Goal: Task Accomplishment & Management: Manage account settings

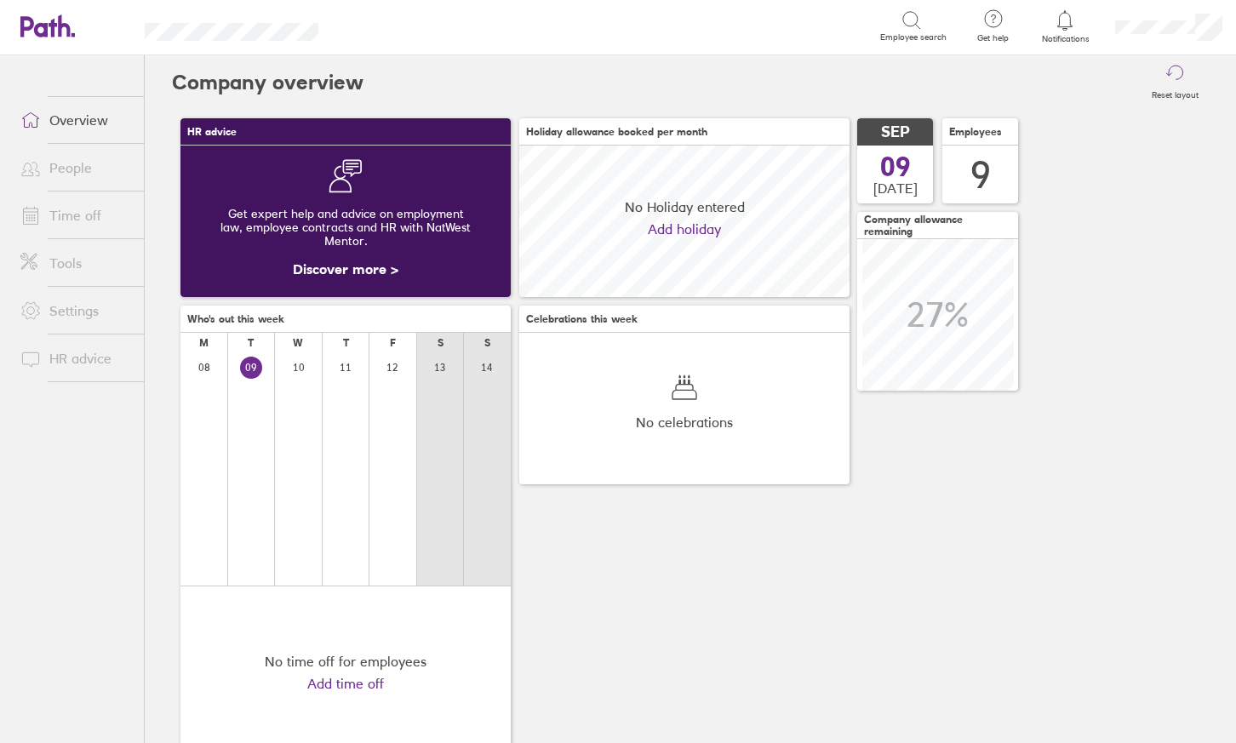
scroll to position [152, 330]
click at [82, 206] on link "Time off" at bounding box center [75, 215] width 137 height 34
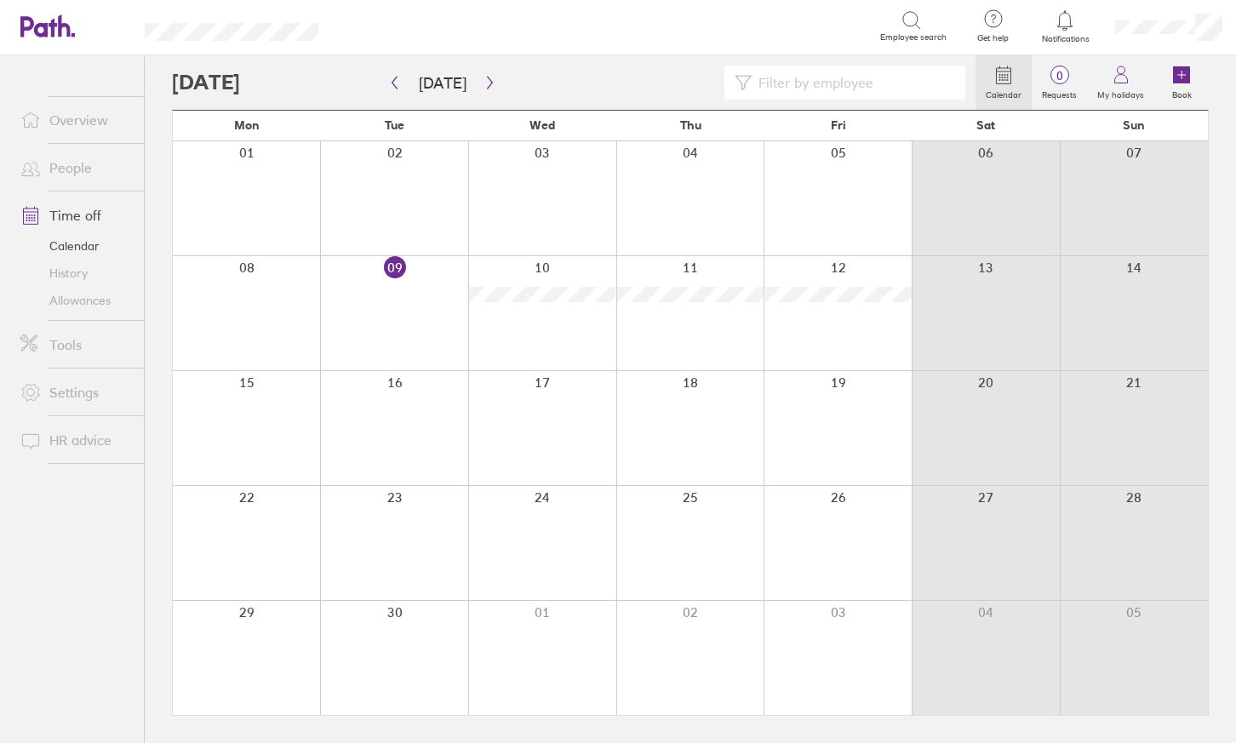
drag, startPoint x: 669, startPoint y: 182, endPoint x: 701, endPoint y: 186, distance: 31.7
click at [670, 182] on div at bounding box center [690, 198] width 148 height 114
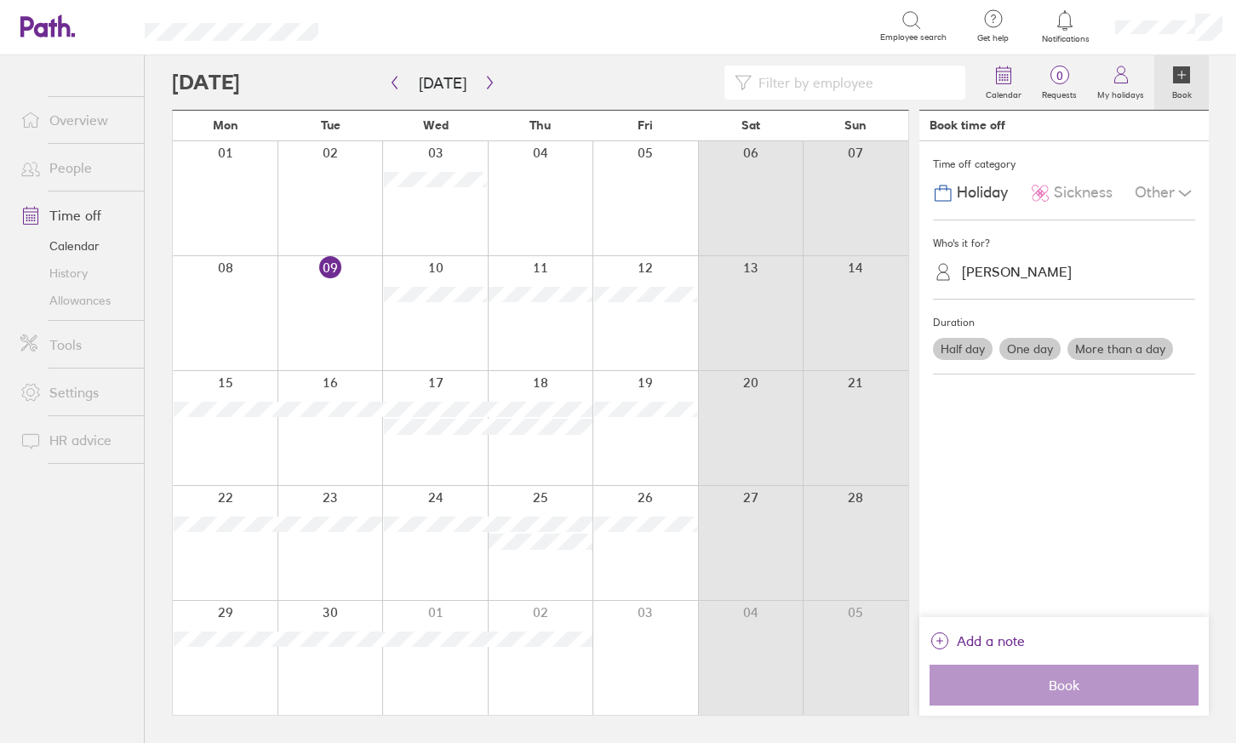
click at [545, 195] on div at bounding box center [541, 198] width 106 height 114
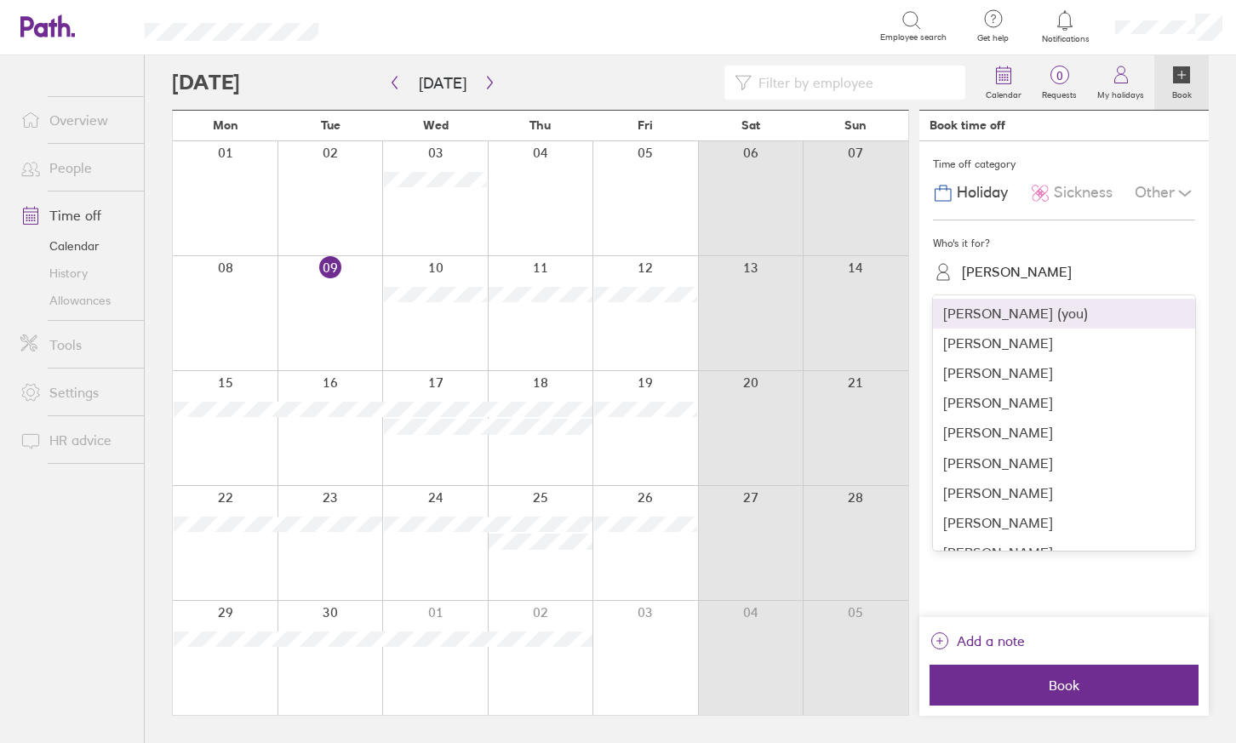
click at [978, 266] on div "[PERSON_NAME]" at bounding box center [1017, 272] width 110 height 16
click at [1015, 347] on div "[PERSON_NAME]" at bounding box center [1064, 344] width 262 height 30
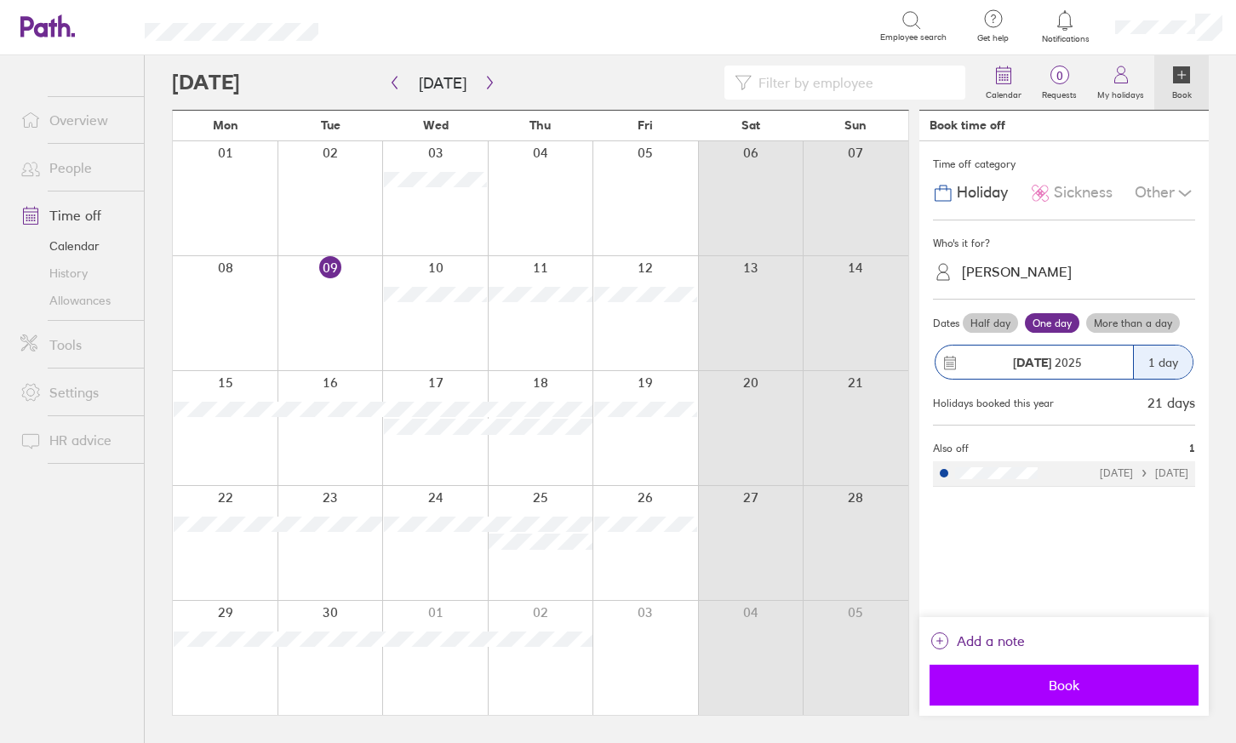
click at [1069, 685] on span "Book" at bounding box center [1063, 685] width 245 height 15
